Goal: Information Seeking & Learning: Learn about a topic

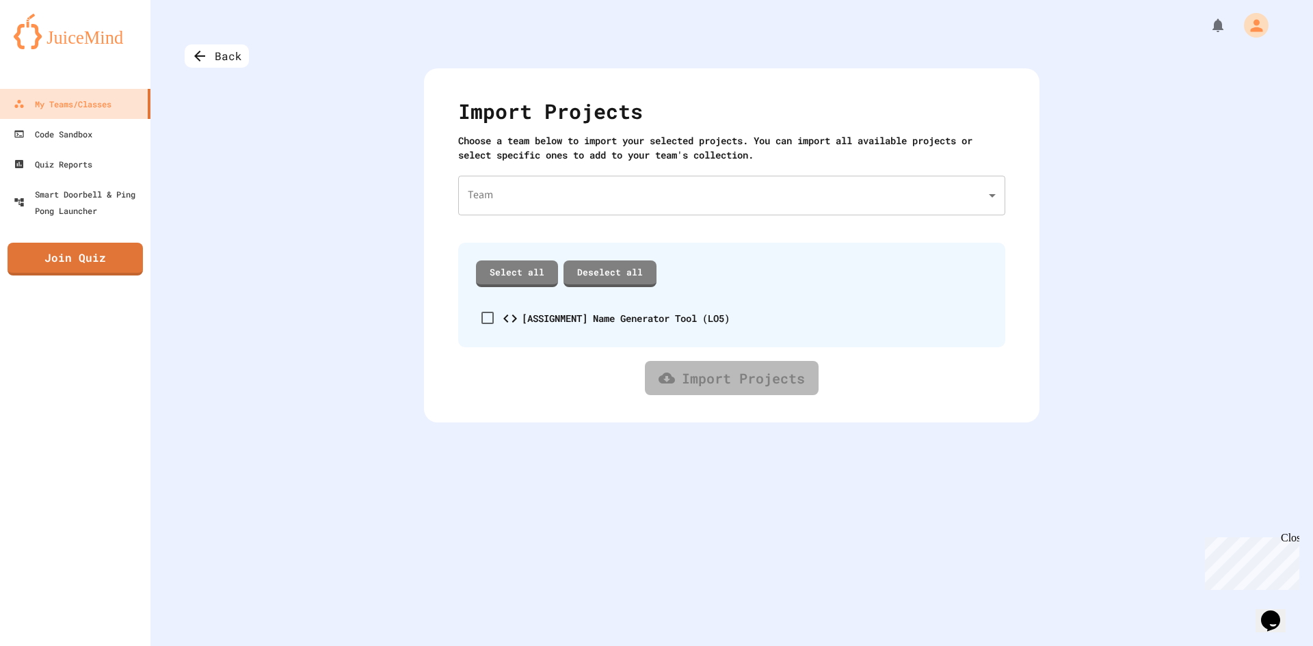
click at [671, 189] on body "We are updating our servers at 7PM EST [DATE]. [PERSON_NAME] should continue to…" at bounding box center [656, 323] width 1313 height 646
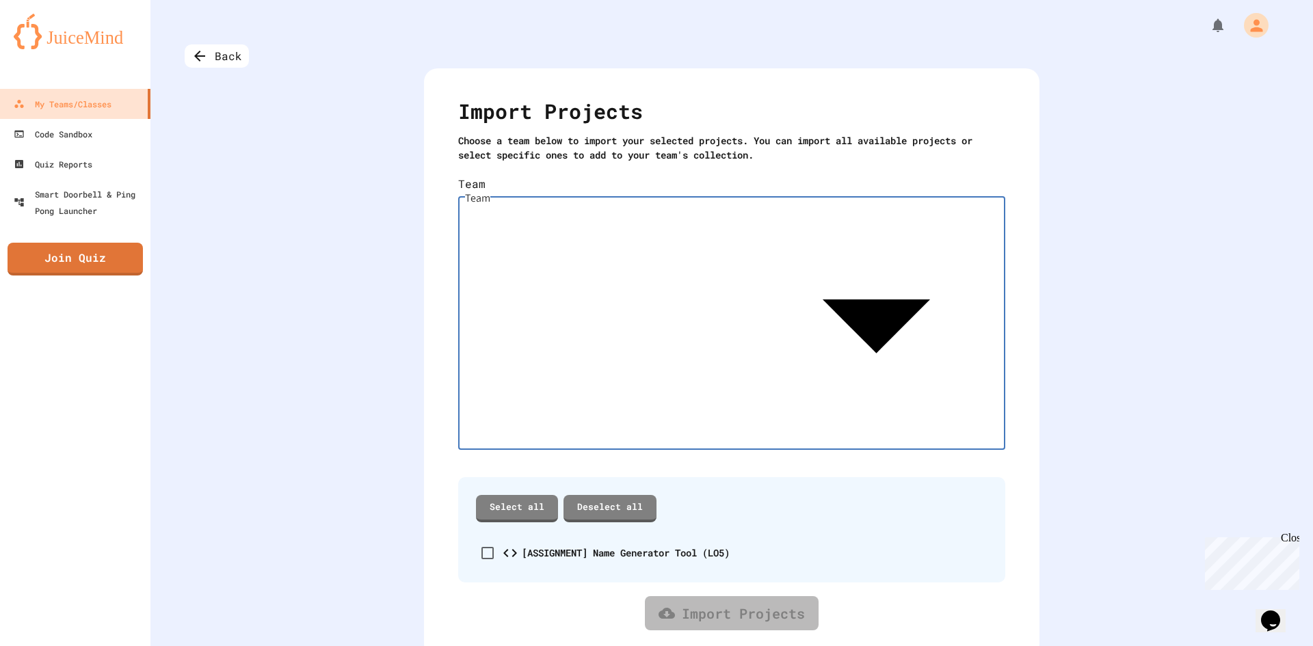
type input "**********"
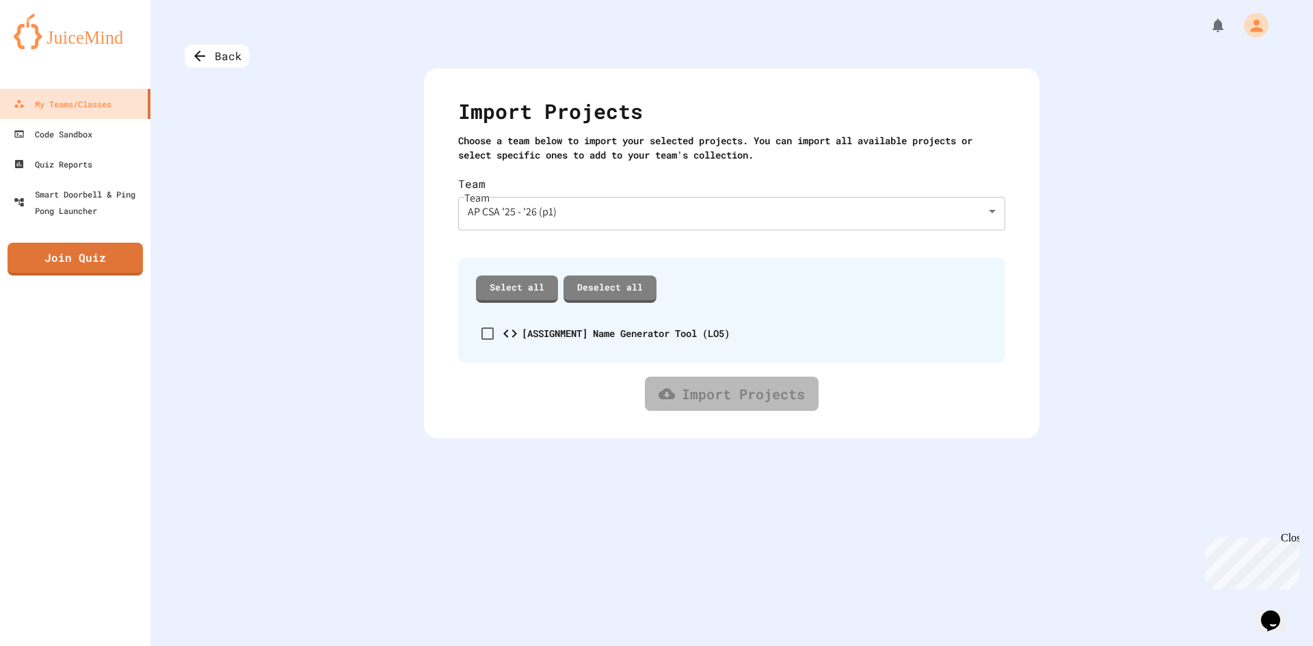
click at [544, 326] on div "[ASSIGNMENT] Name Generator Tool (LO5)" at bounding box center [626, 333] width 208 height 14
click at [522, 273] on link "Select all" at bounding box center [517, 287] width 80 height 28
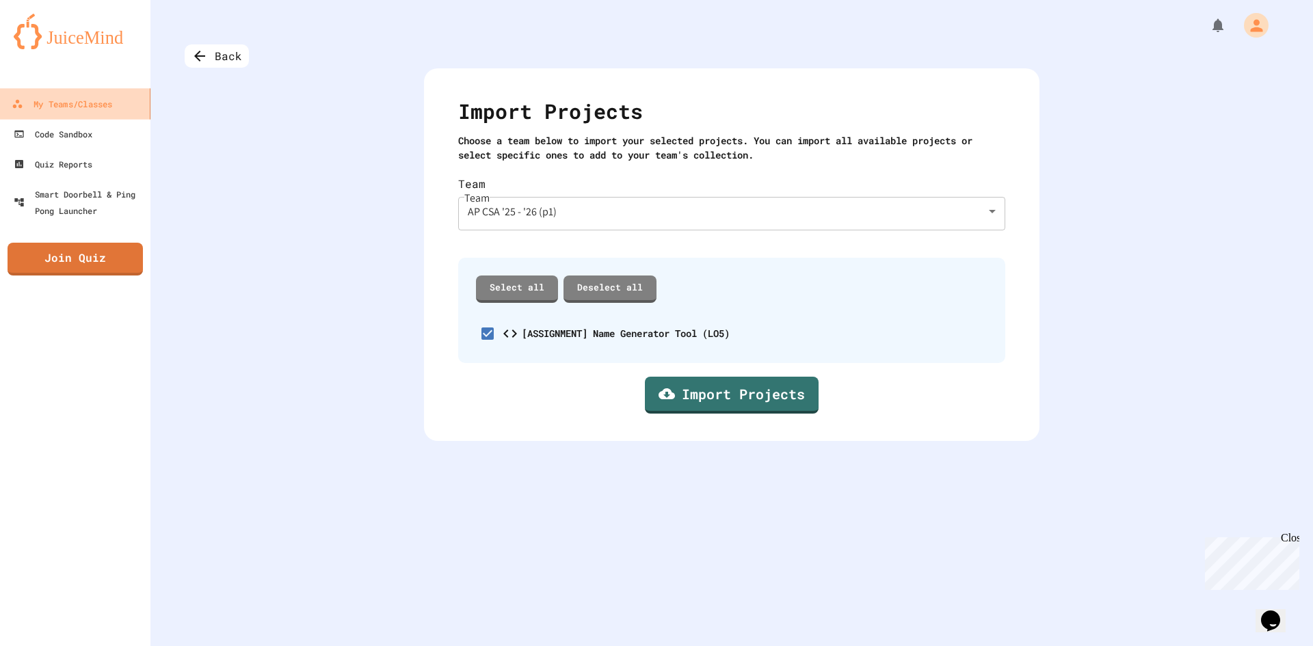
click at [63, 105] on div "My Teams/Classes" at bounding box center [62, 104] width 101 height 17
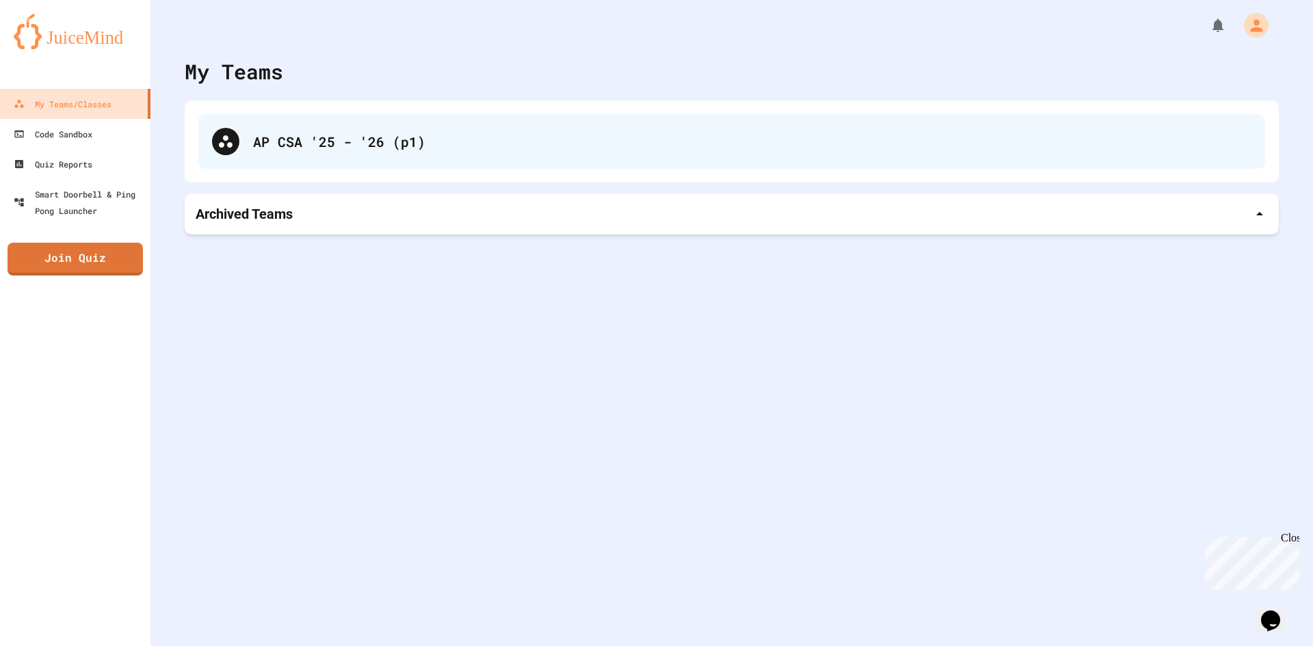
click at [319, 156] on div "AP CSA '25 - '26 (p1)" at bounding box center [731, 141] width 1067 height 55
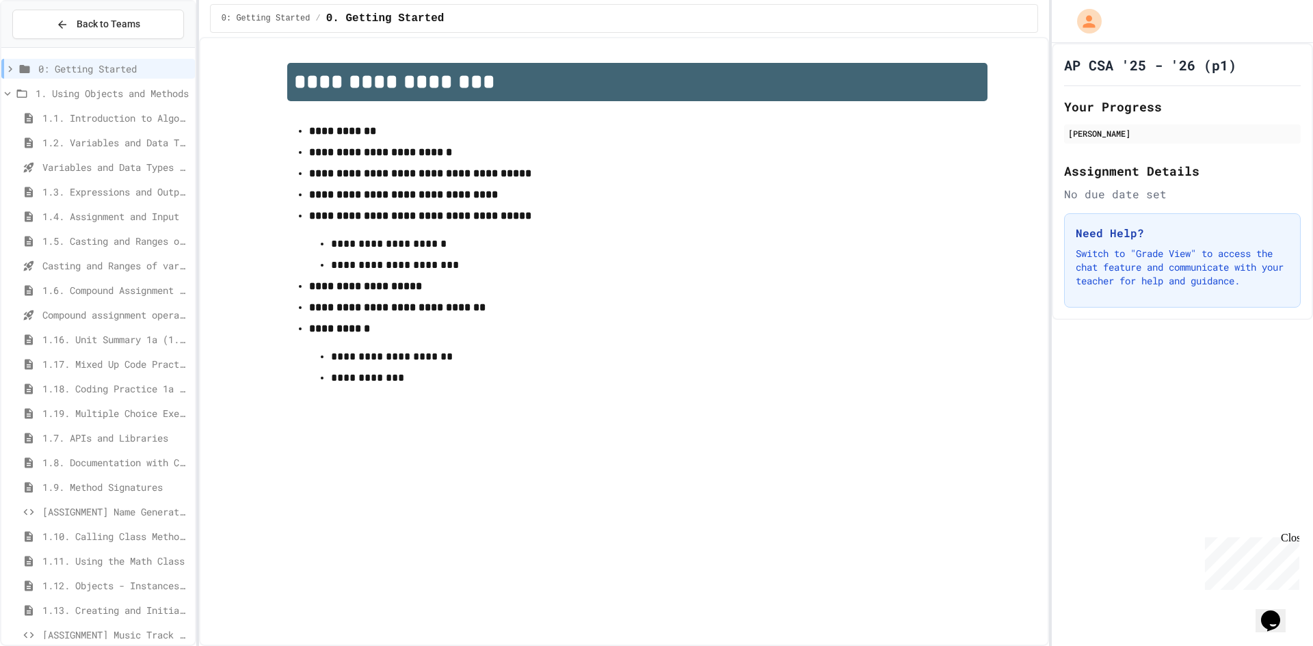
click at [141, 504] on div "[ASSIGNMENT] Name Generator Tool (LO5)" at bounding box center [97, 512] width 193 height 20
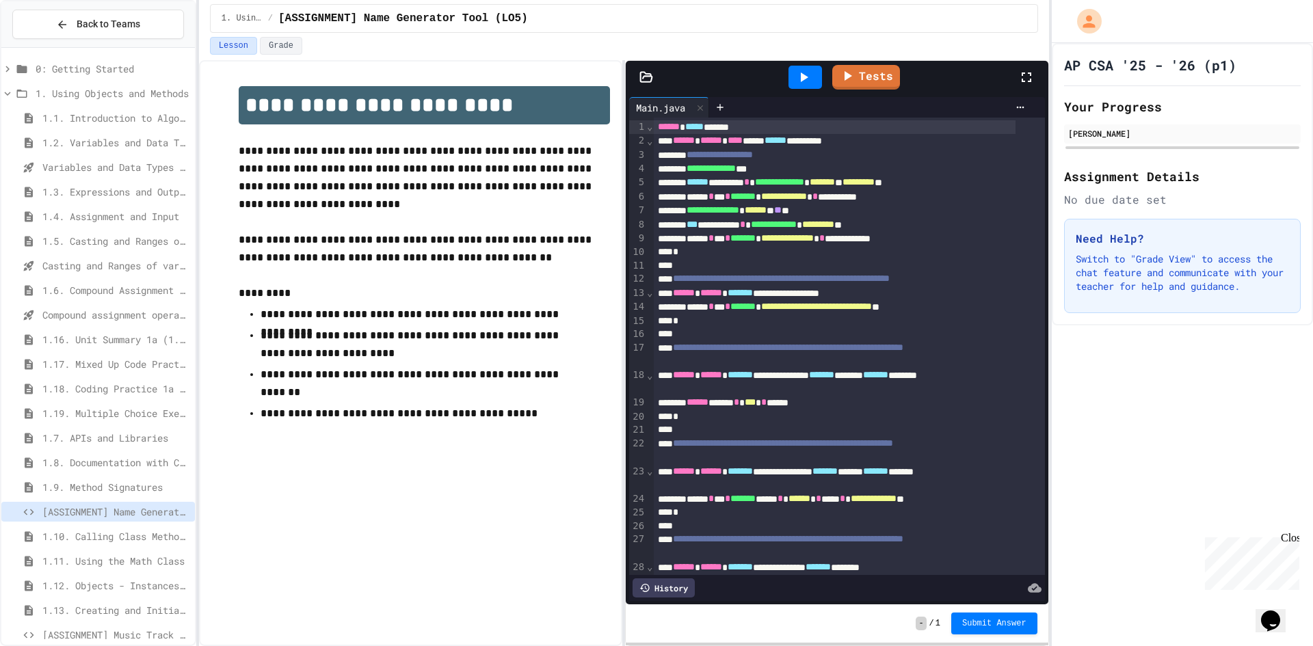
click at [108, 467] on span "1.8. Documentation with Comments and Preconditions" at bounding box center [115, 462] width 147 height 14
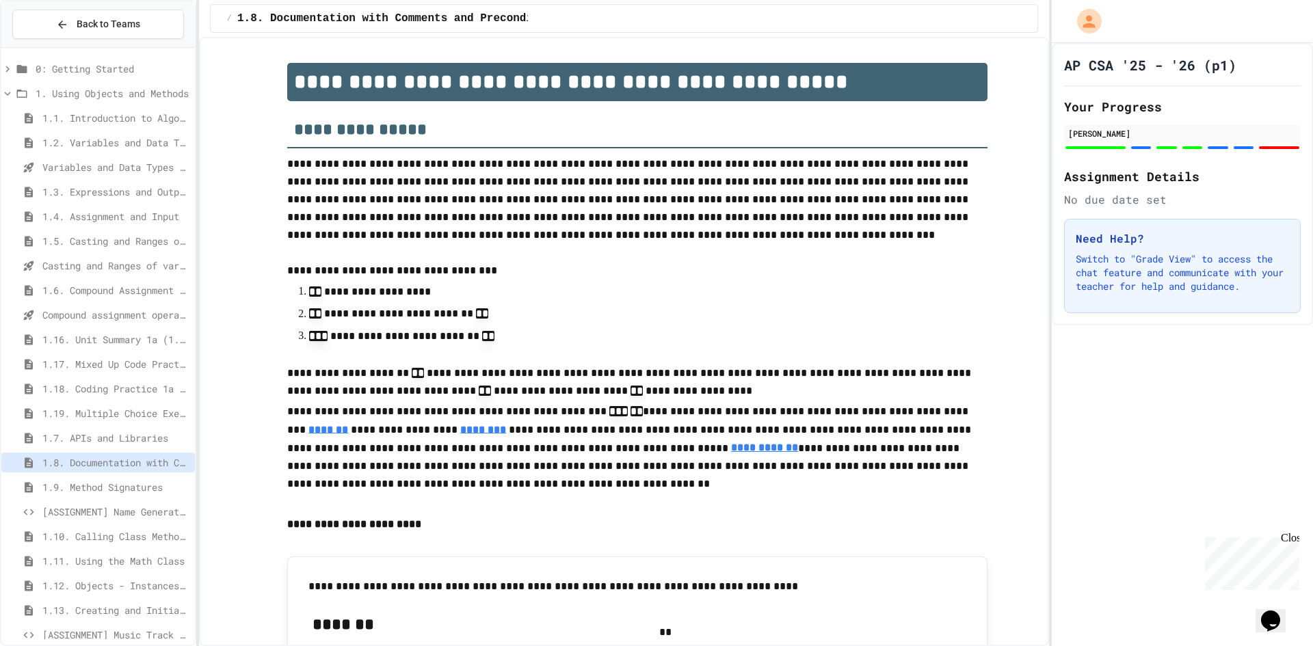
click at [72, 505] on span "[ASSIGNMENT] Name Generator Tool (LO5)" at bounding box center [115, 512] width 147 height 14
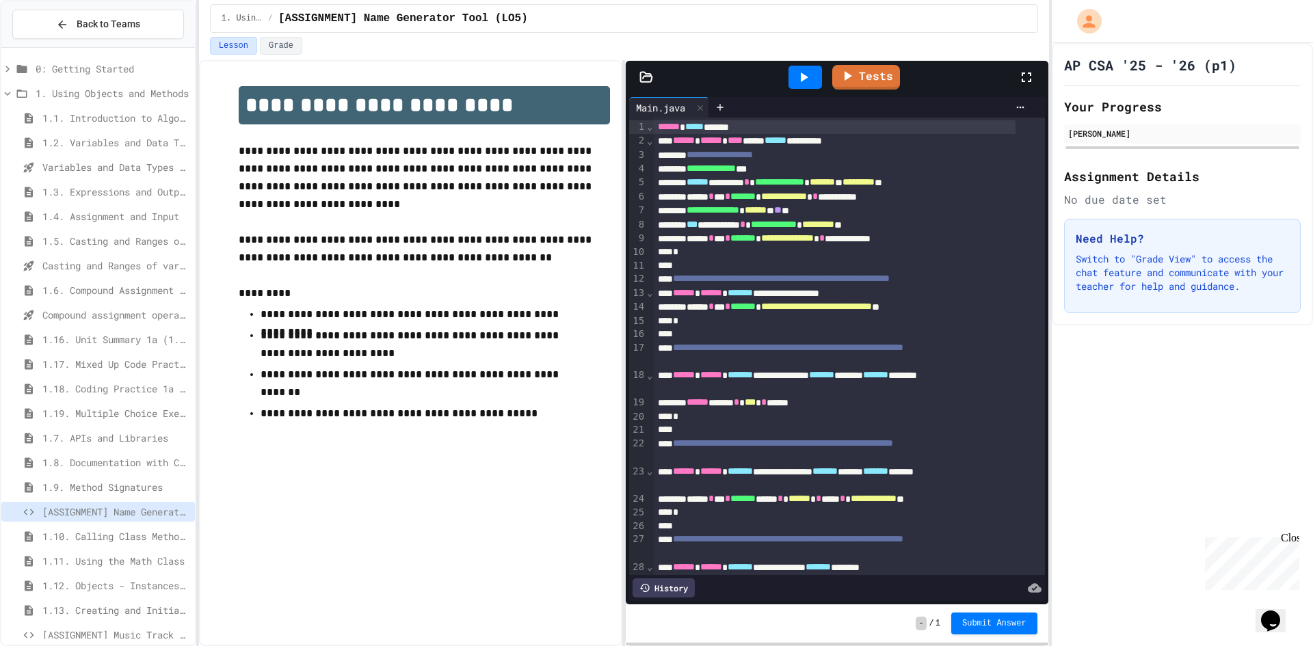
click at [108, 483] on span "1.9. Method Signatures" at bounding box center [115, 487] width 147 height 14
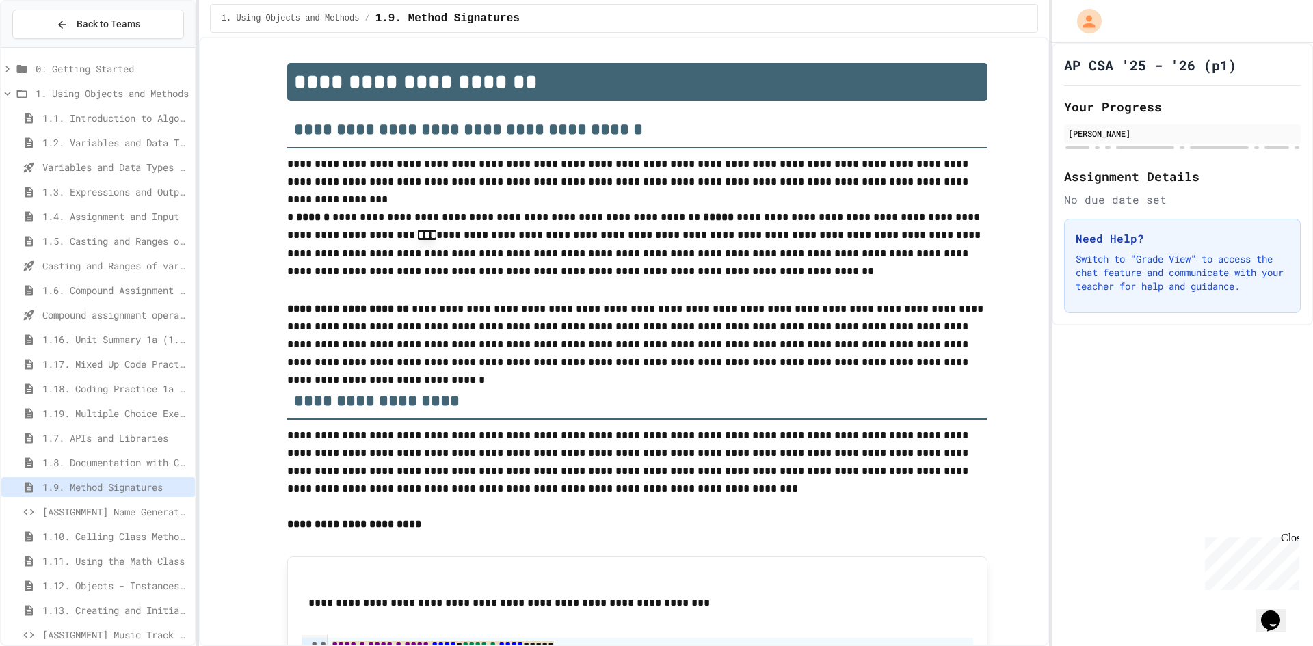
scroll to position [926, 0]
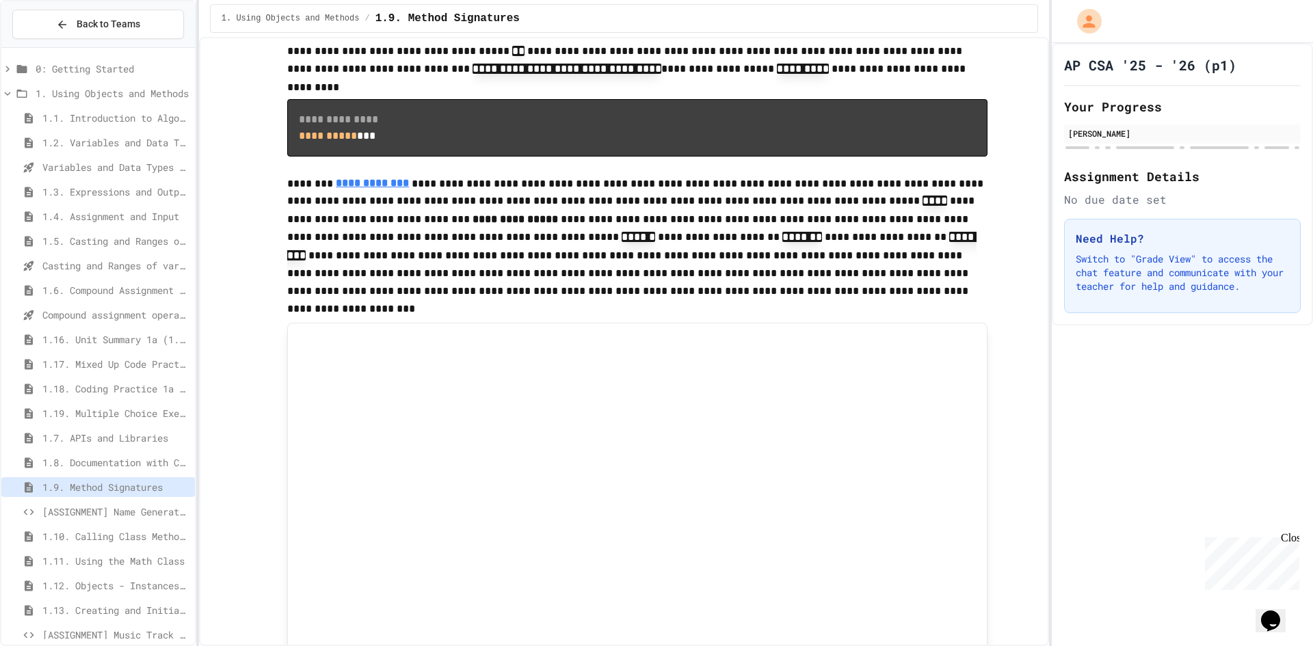
click at [119, 512] on span "[ASSIGNMENT] Name Generator Tool (LO5)" at bounding box center [115, 512] width 147 height 14
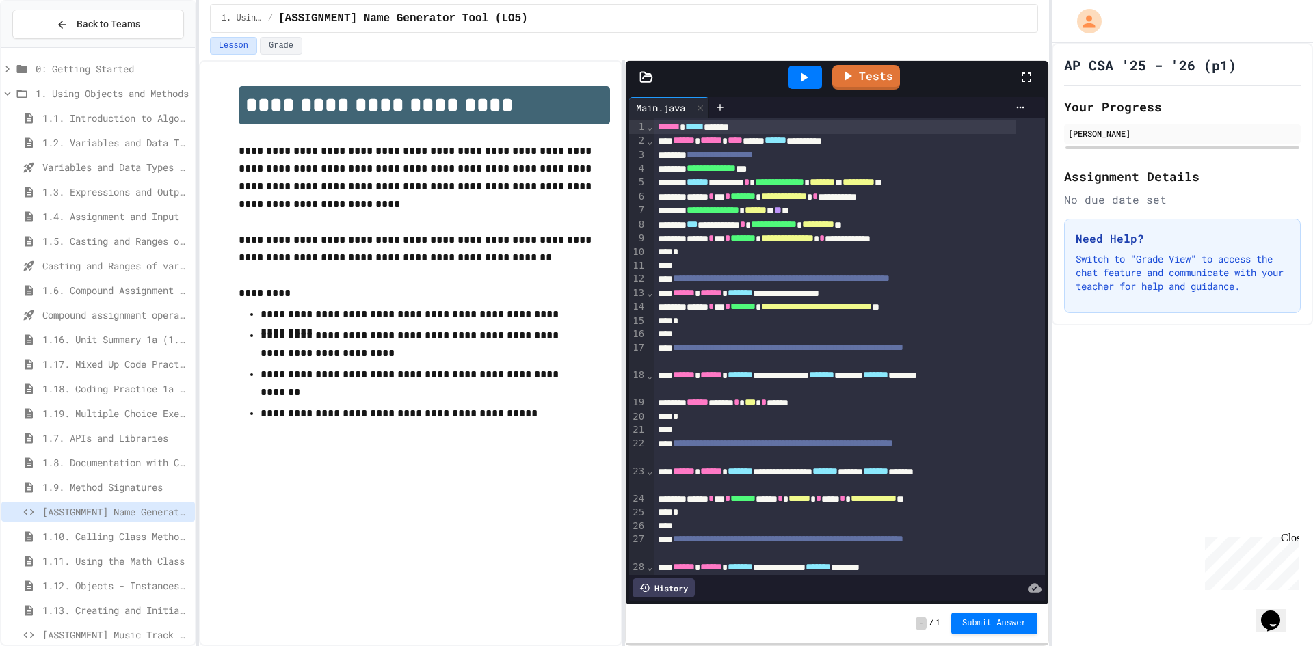
click at [1290, 540] on div "Close" at bounding box center [1289, 540] width 17 height 17
